Goal: Transaction & Acquisition: Purchase product/service

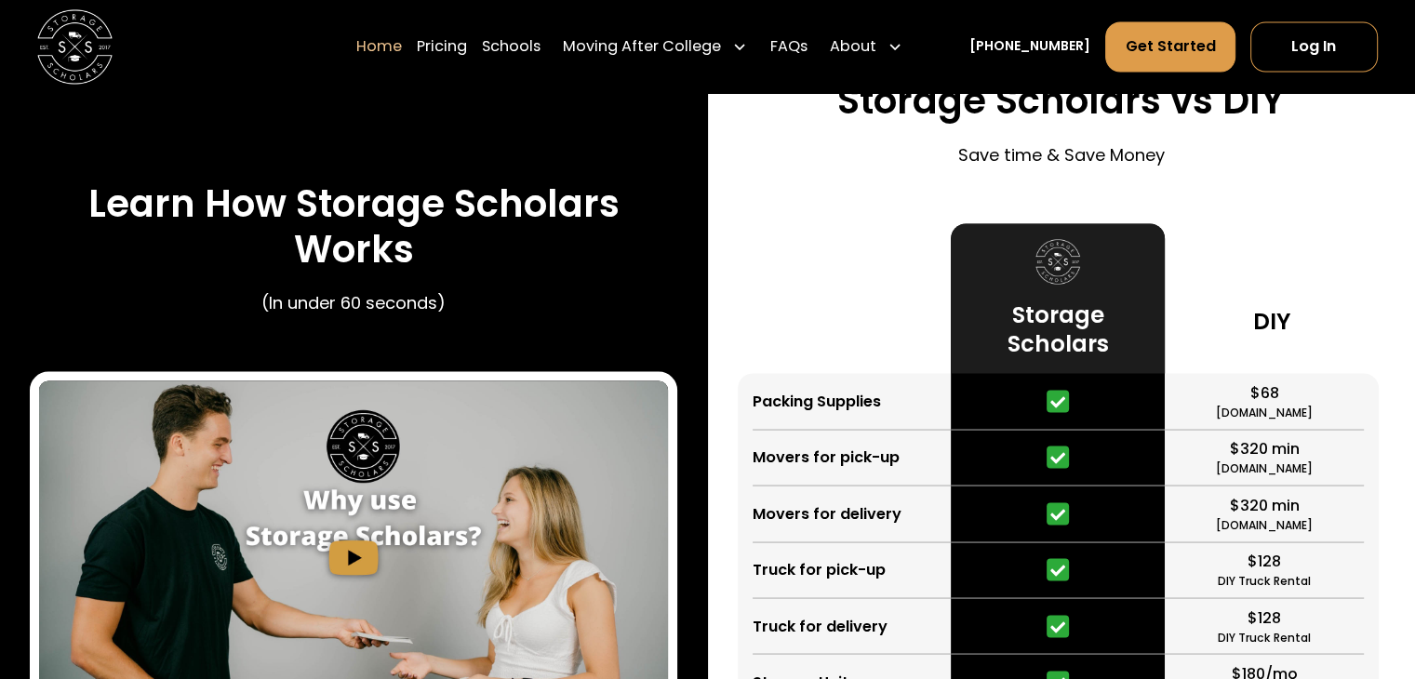
scroll to position [3535, 0]
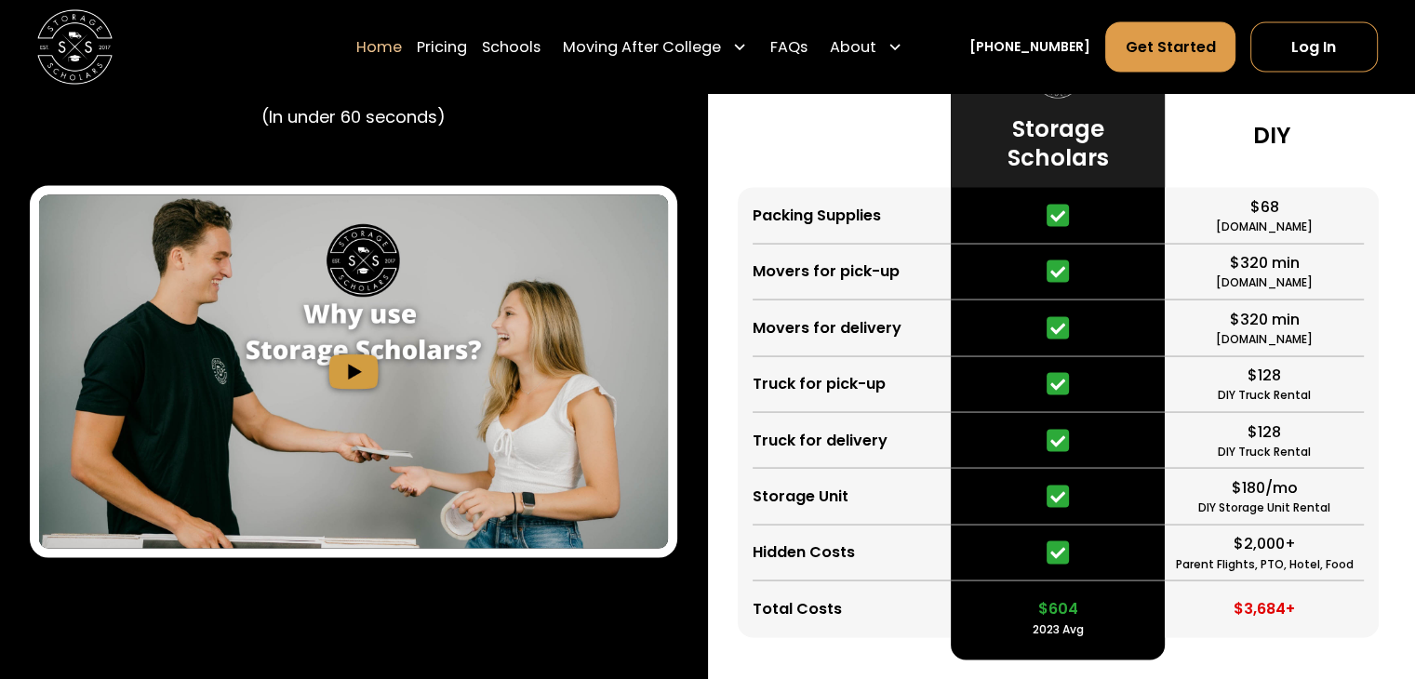
click at [354, 375] on img "open lightbox" at bounding box center [353, 370] width 629 height 353
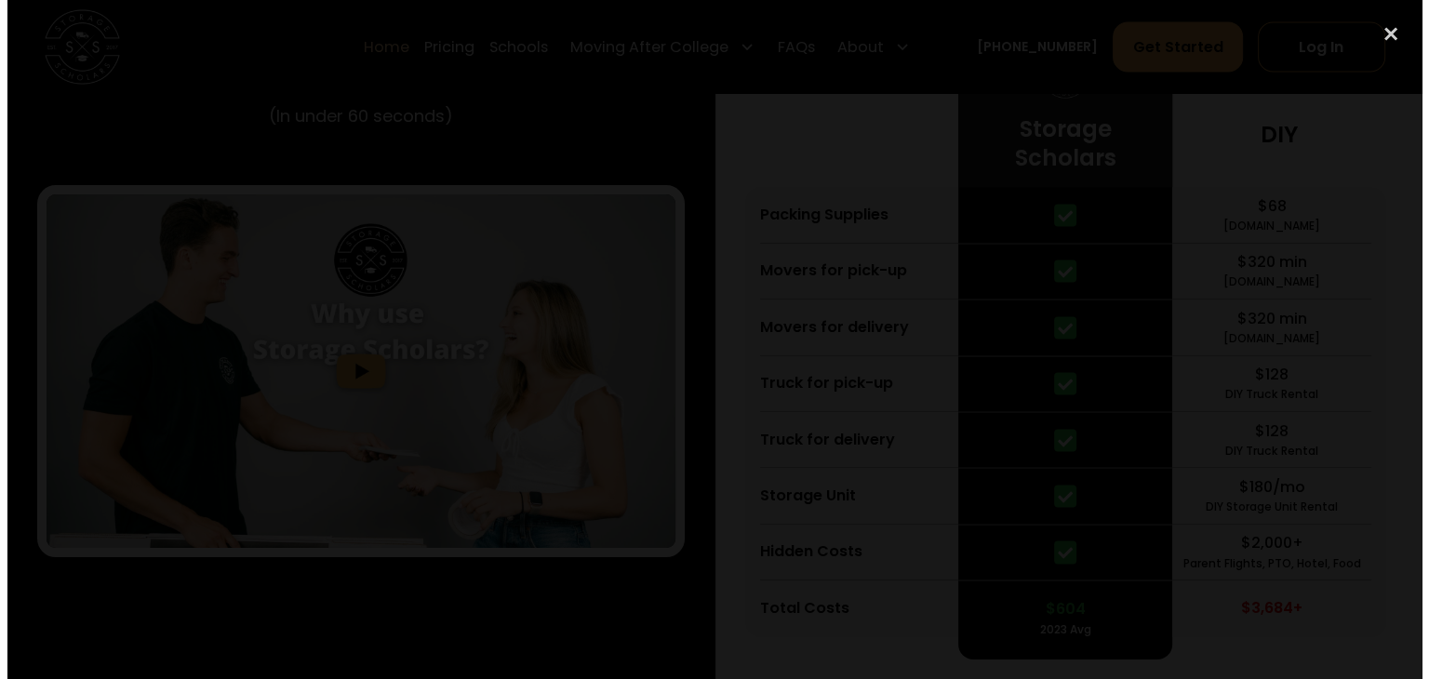
scroll to position [3542, 0]
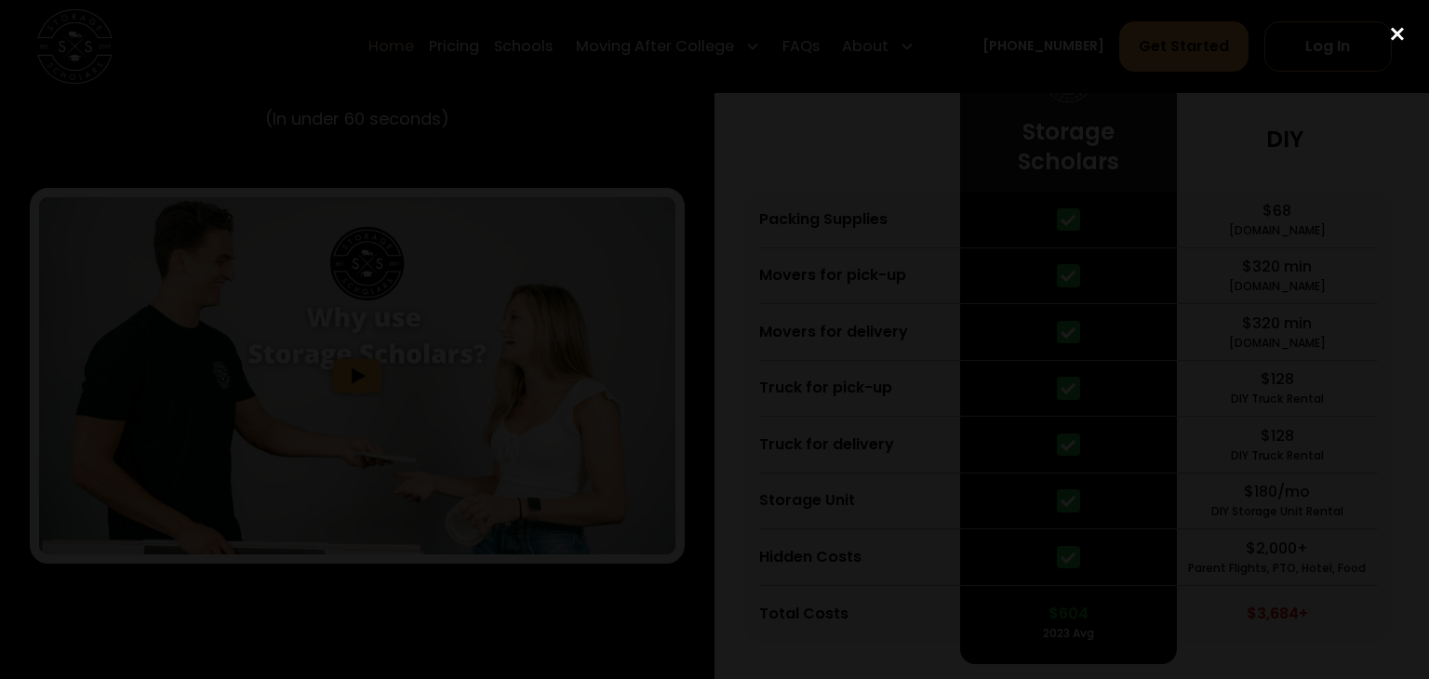
click at [1400, 34] on div "close lightbox" at bounding box center [1396, 34] width 63 height 41
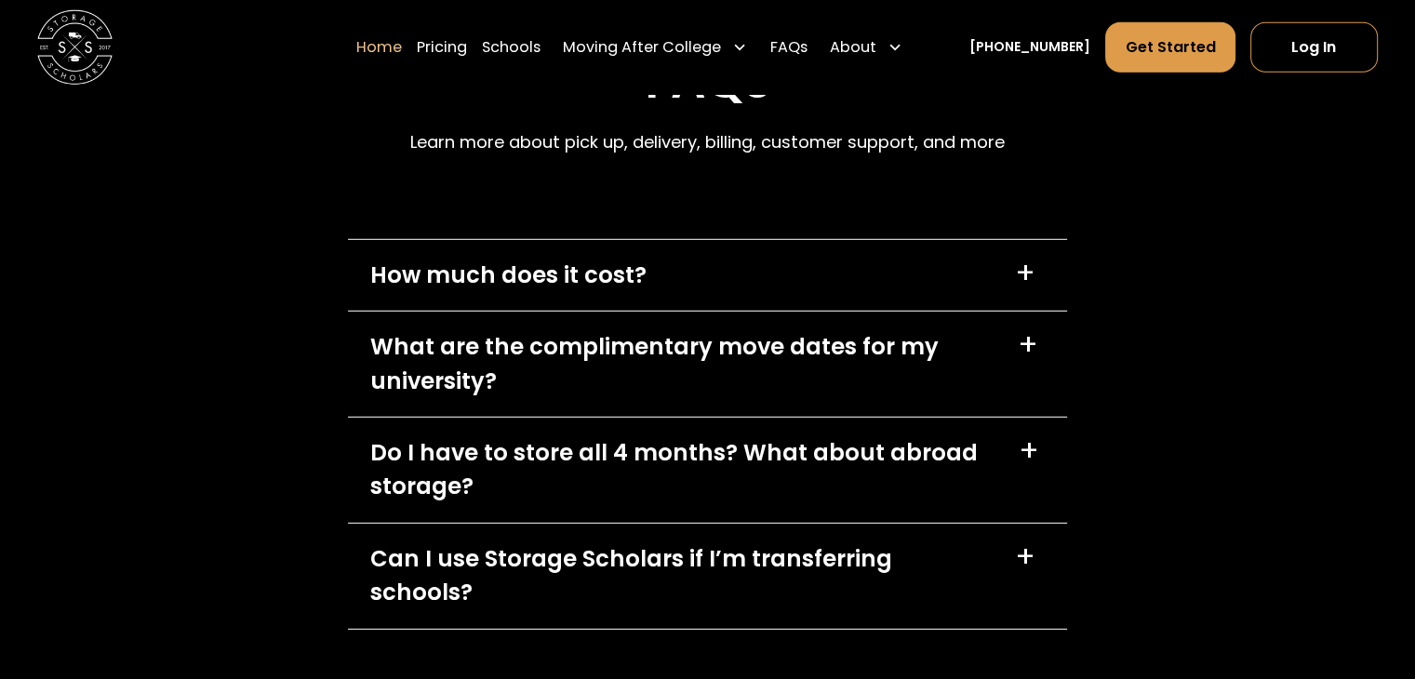
scroll to position [5395, 0]
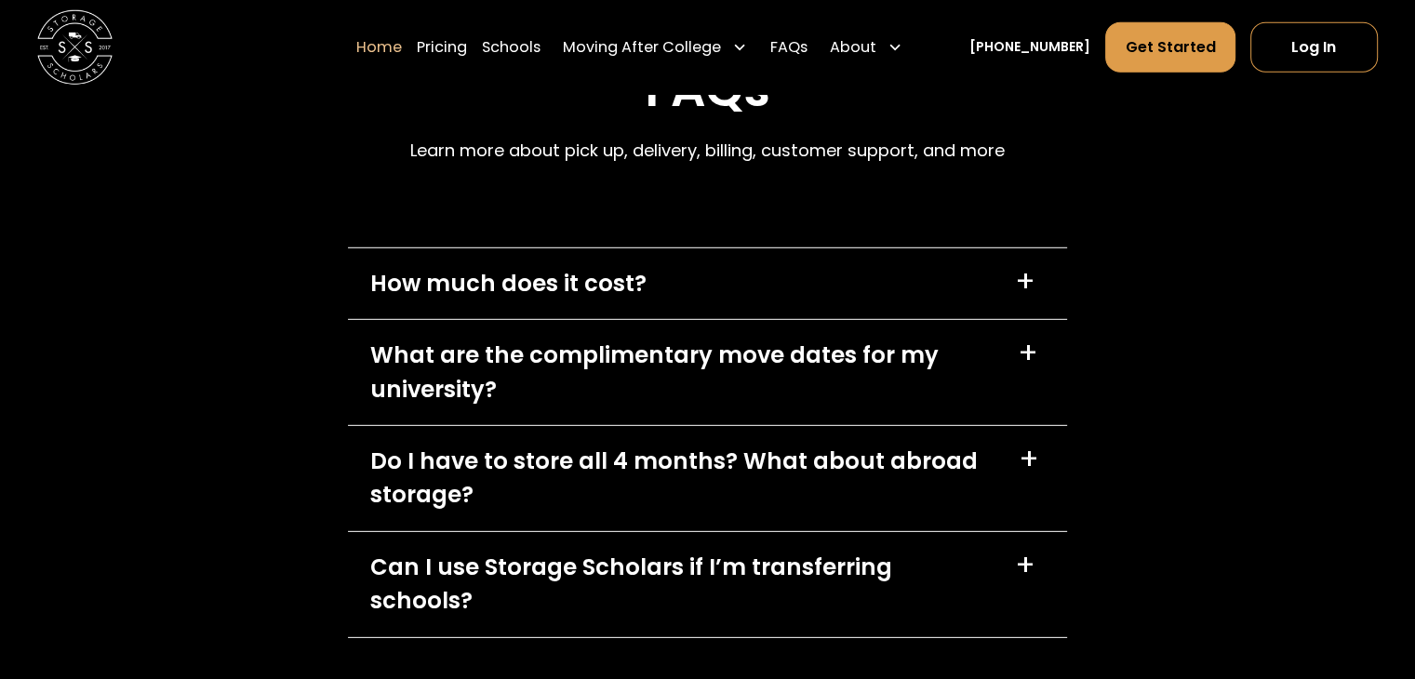
click at [1033, 460] on div "+" at bounding box center [1029, 460] width 20 height 30
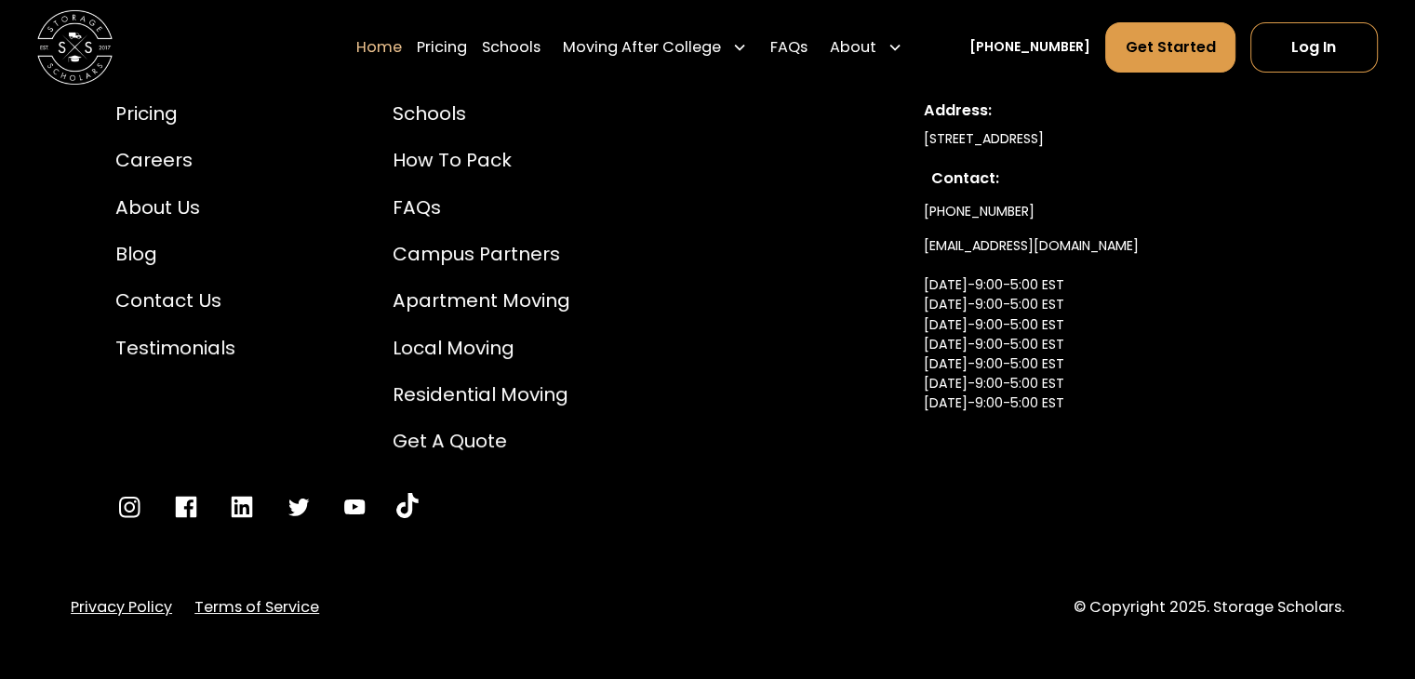
scroll to position [6855, 0]
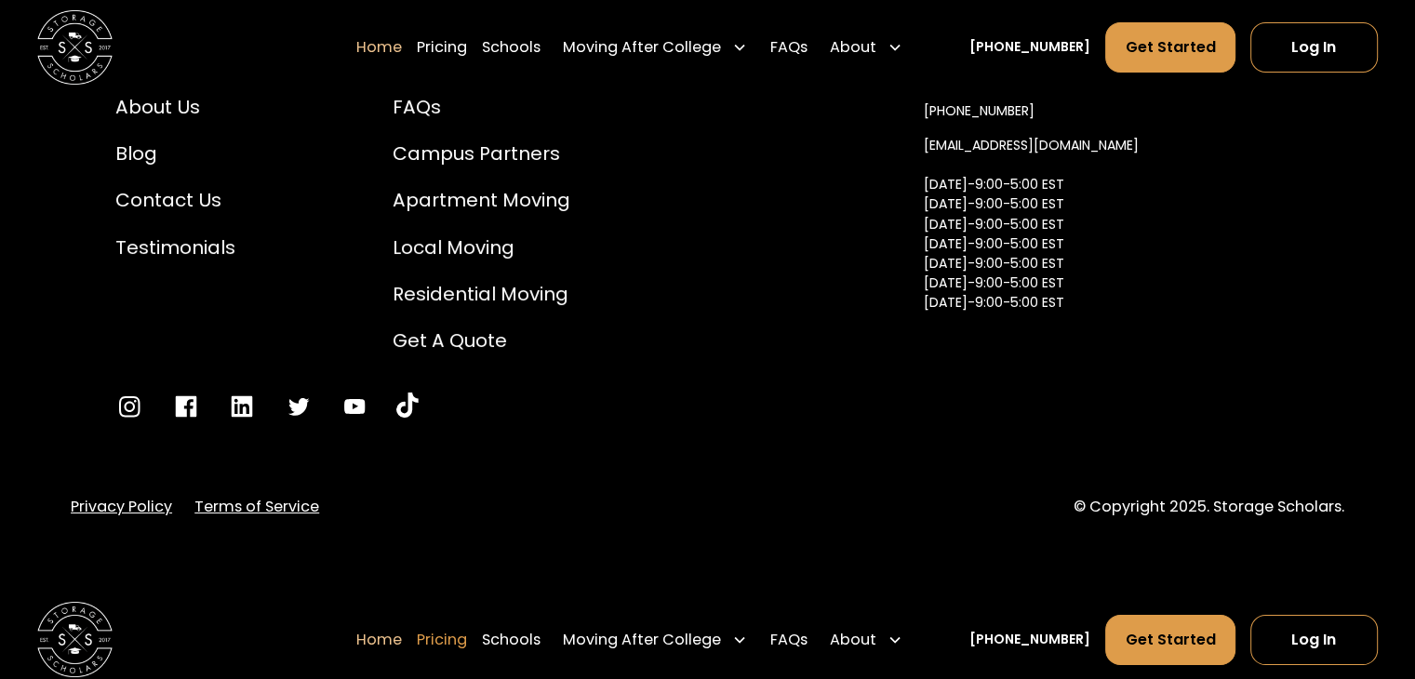
click at [467, 614] on link "Pricing" at bounding box center [442, 640] width 50 height 52
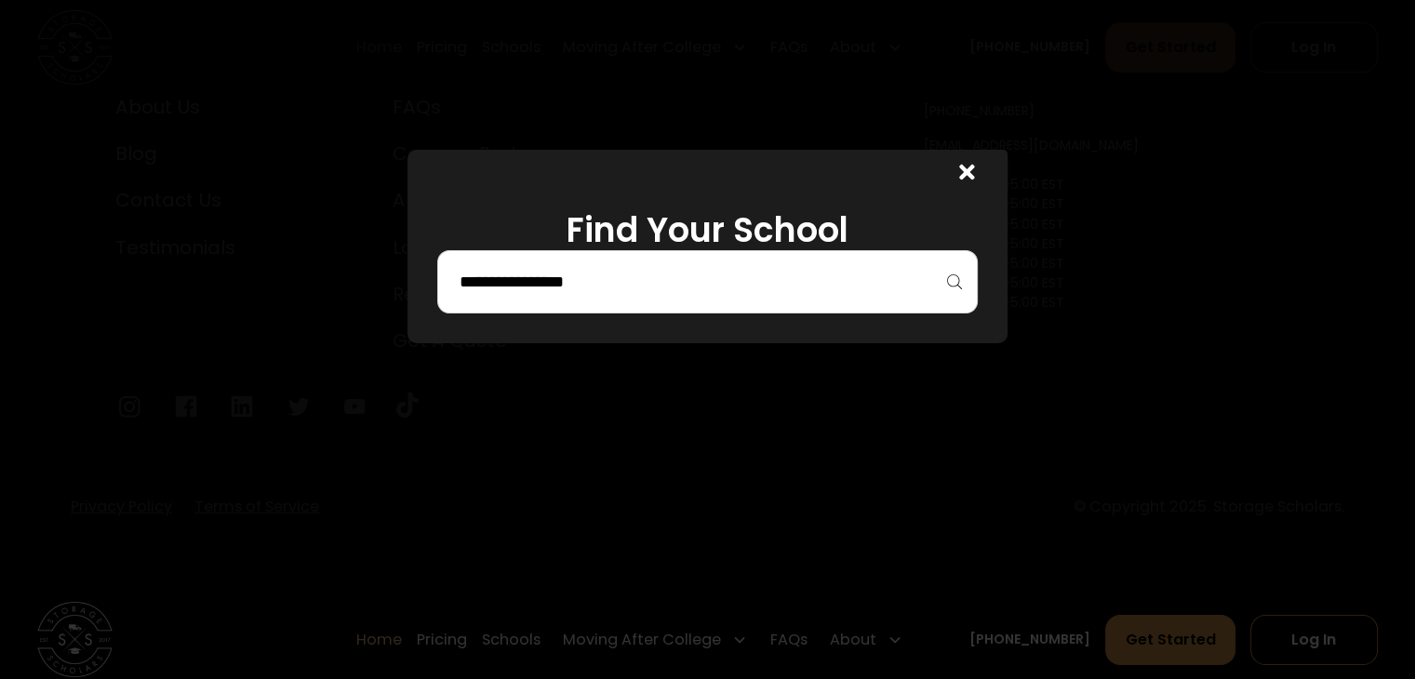
click at [558, 265] on div at bounding box center [706, 281] width 539 height 63
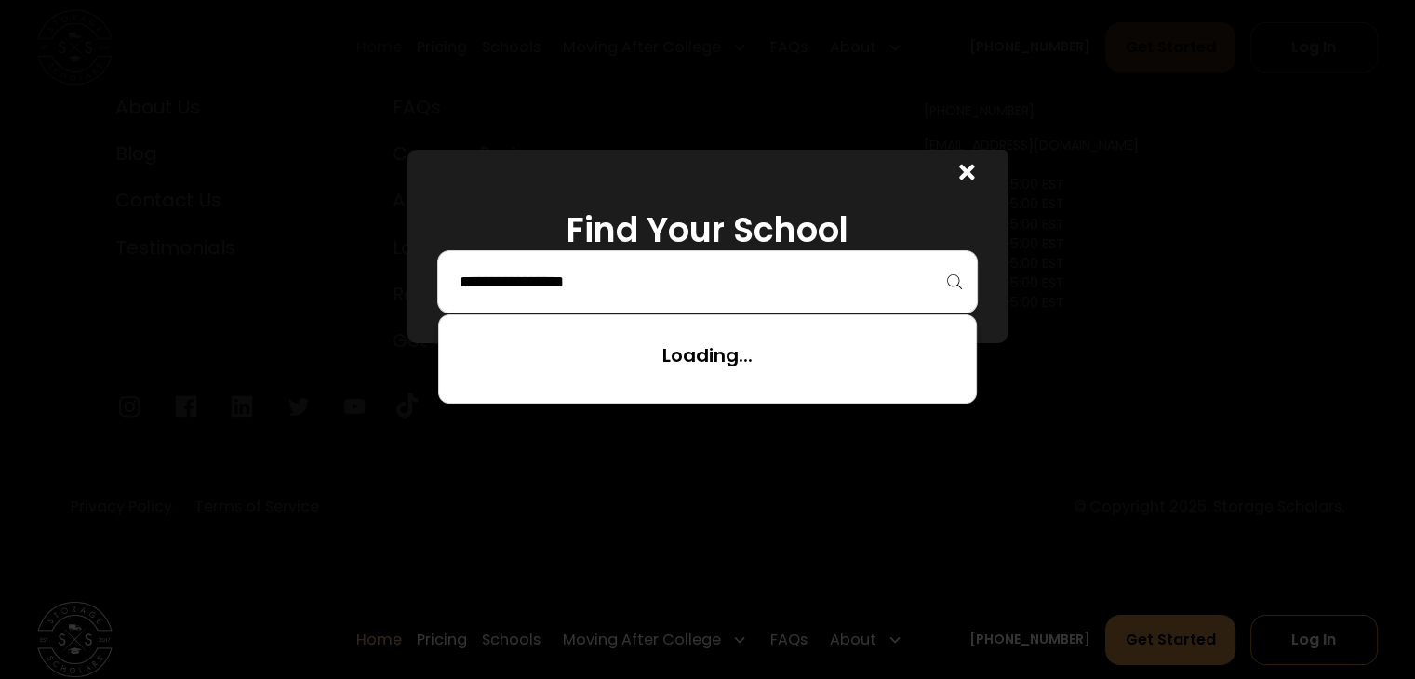
click at [564, 282] on input "search" at bounding box center [707, 282] width 500 height 32
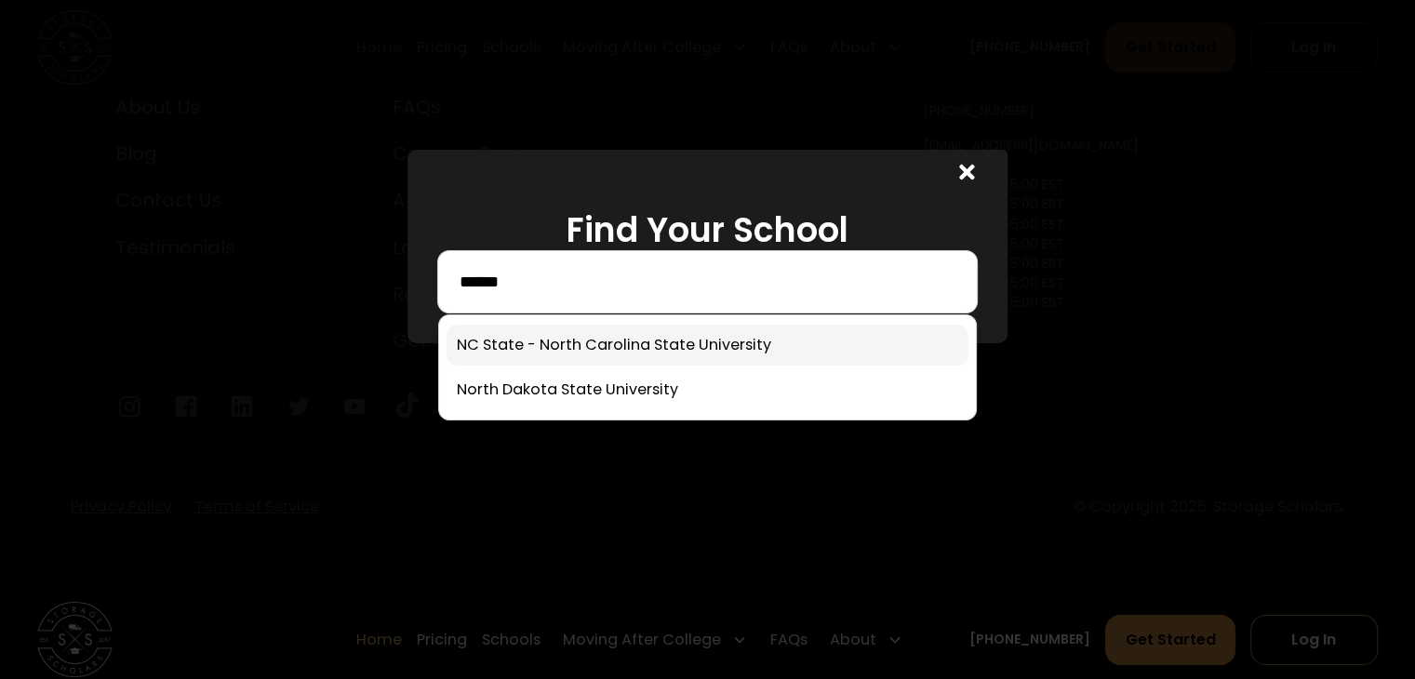
type input "*****"
click at [618, 340] on link at bounding box center [706, 345] width 521 height 41
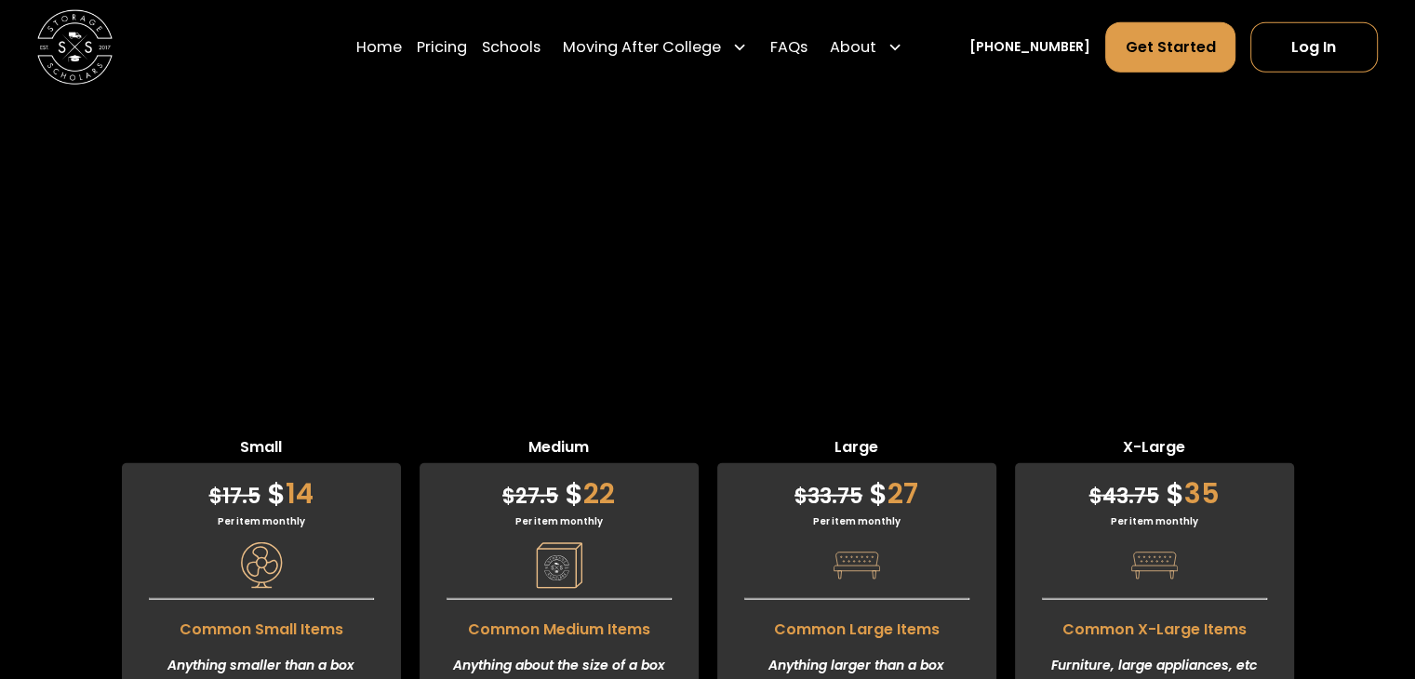
scroll to position [4867, 0]
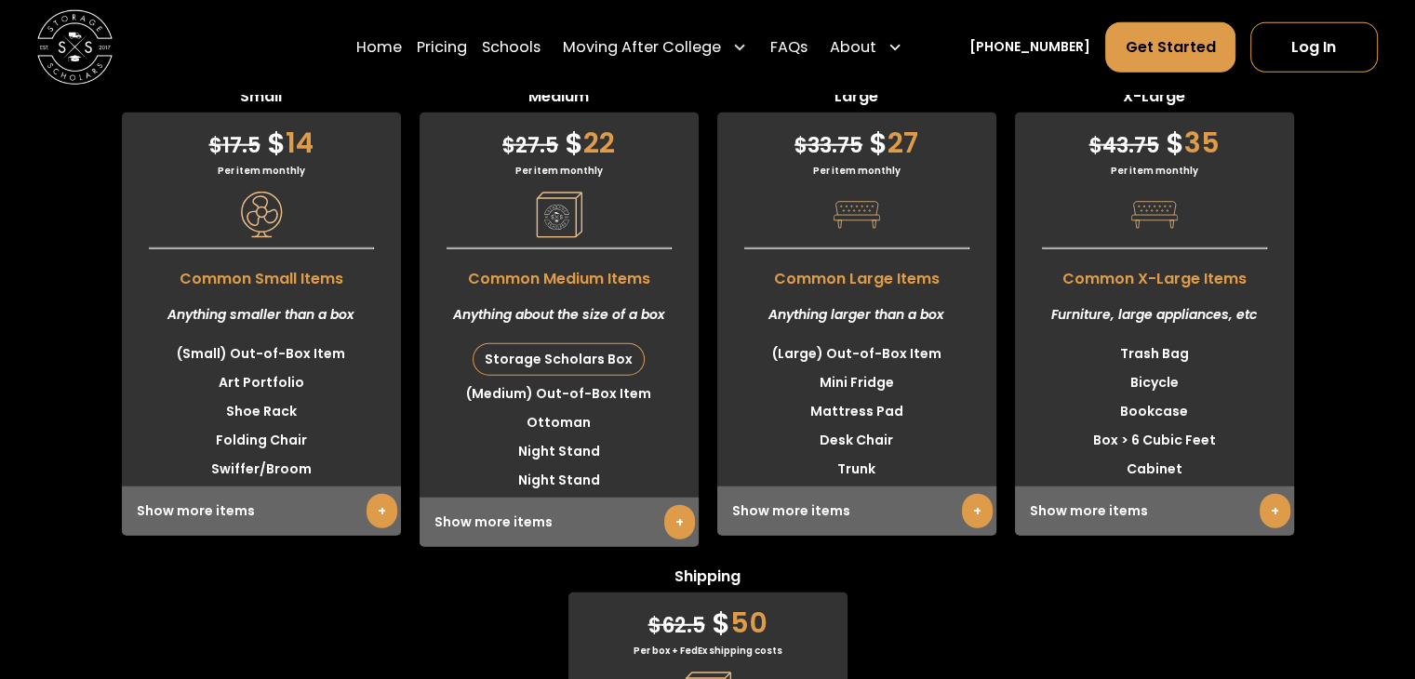
click at [1312, 144] on div "Small $ 17.5 $ 14 Per item monthly Common Small Items Anything smaller than a b…" at bounding box center [707, 549] width 1415 height 926
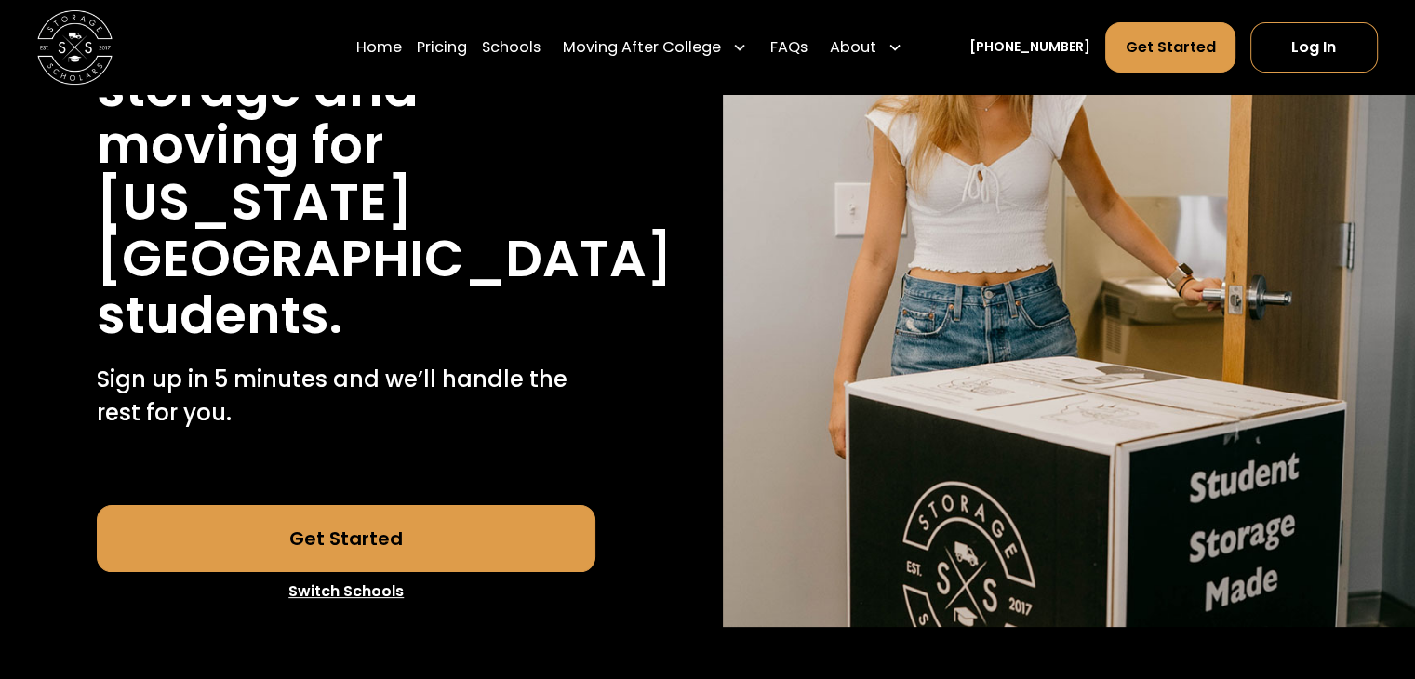
scroll to position [0, 0]
